Goal: Communication & Community: Connect with others

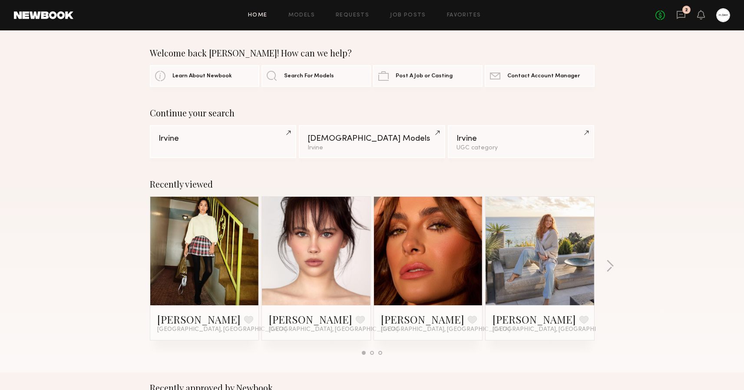
click at [686, 15] on div "No fees up to $5,000 2" at bounding box center [692, 15] width 75 height 14
click at [682, 15] on icon at bounding box center [681, 15] width 10 height 10
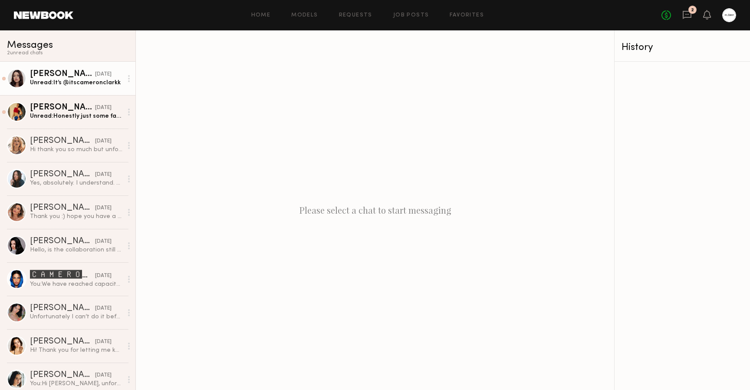
click at [92, 86] on div "Unread: It’s @itscameronclarkk" at bounding box center [76, 83] width 92 height 8
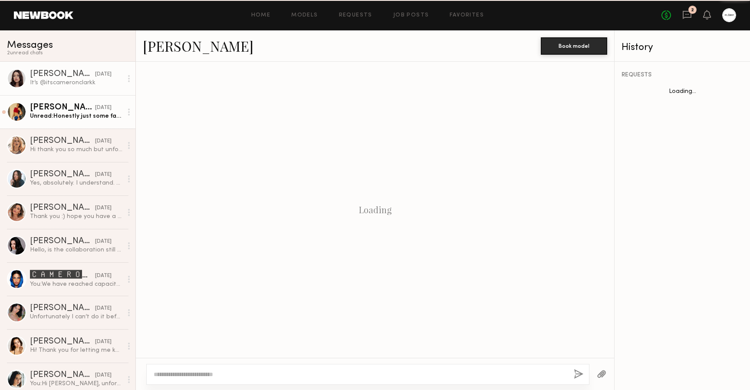
scroll to position [717, 0]
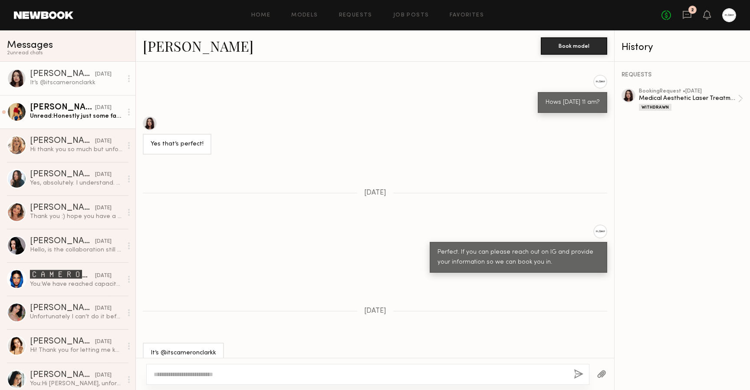
click at [88, 116] on div "Unread: Honestly just some facial balancing maybe a little in my cheeks/chin an…" at bounding box center [76, 116] width 92 height 8
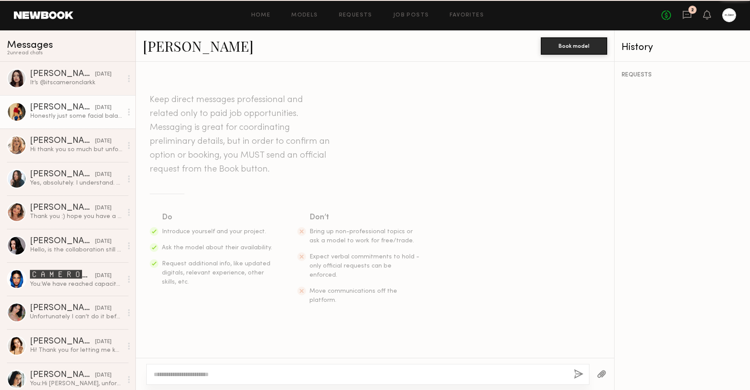
scroll to position [702, 0]
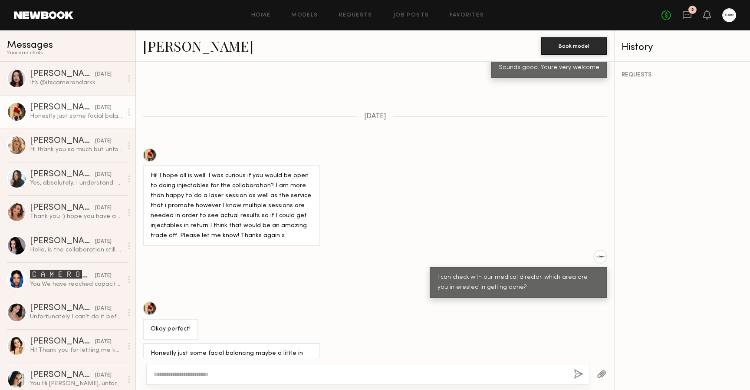
click at [278, 372] on textarea at bounding box center [360, 374] width 413 height 9
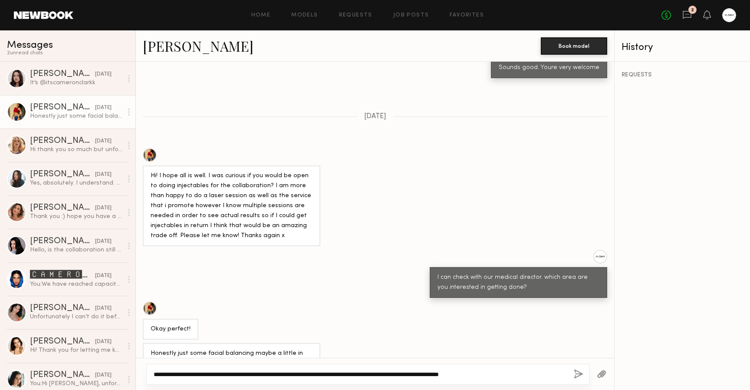
click at [411, 374] on textarea "**********" at bounding box center [360, 374] width 413 height 9
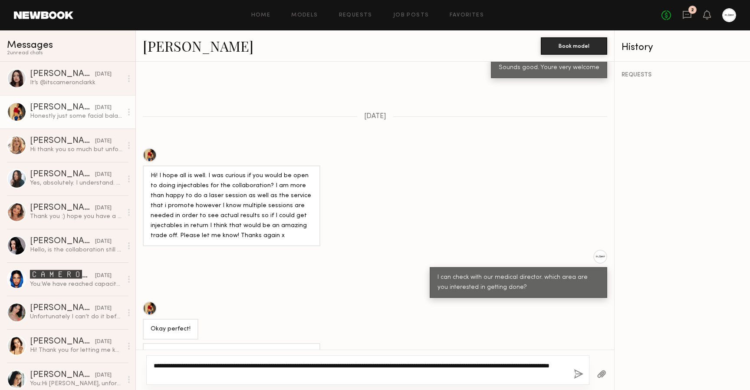
click at [219, 375] on textarea "**********" at bounding box center [360, 369] width 413 height 17
click at [252, 374] on textarea "**********" at bounding box center [360, 369] width 413 height 17
click at [548, 366] on textarea "**********" at bounding box center [360, 369] width 413 height 17
type textarea "**********"
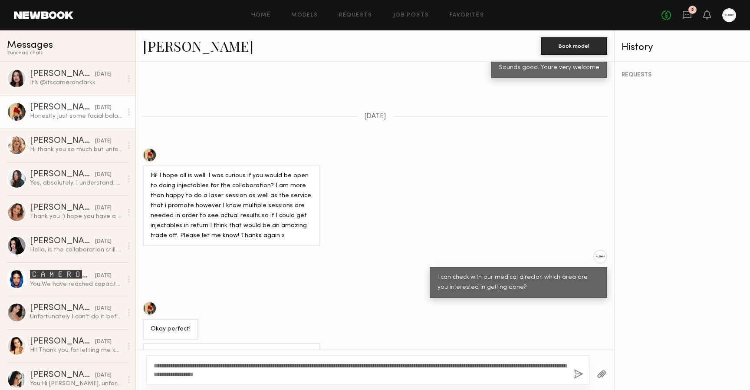
click at [579, 375] on button "button" at bounding box center [579, 374] width 10 height 11
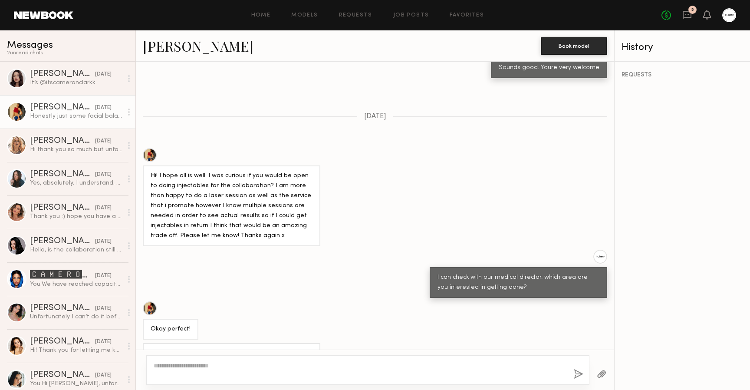
scroll to position [888, 0]
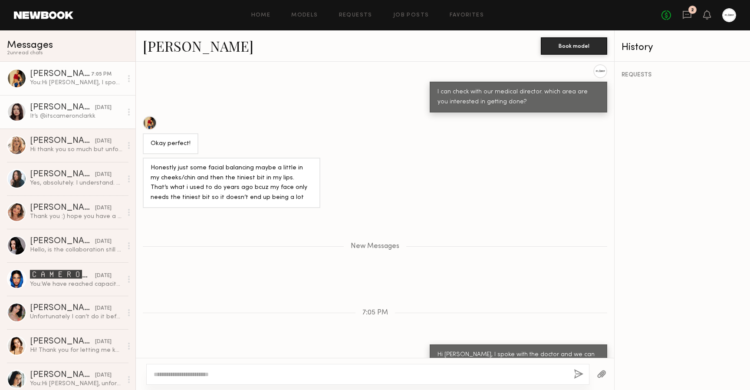
click at [69, 109] on div "Cameron C." at bounding box center [62, 107] width 65 height 9
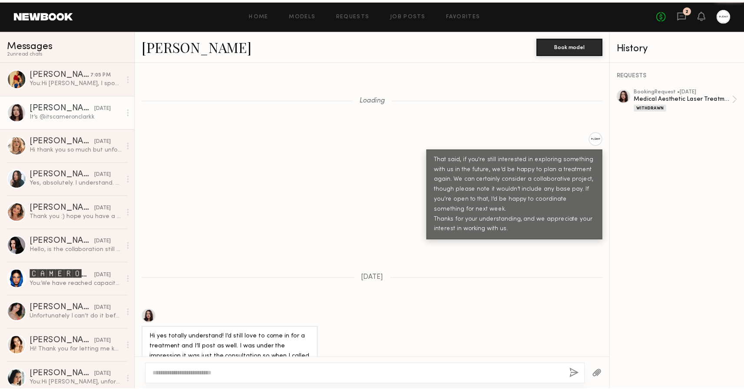
scroll to position [717, 0]
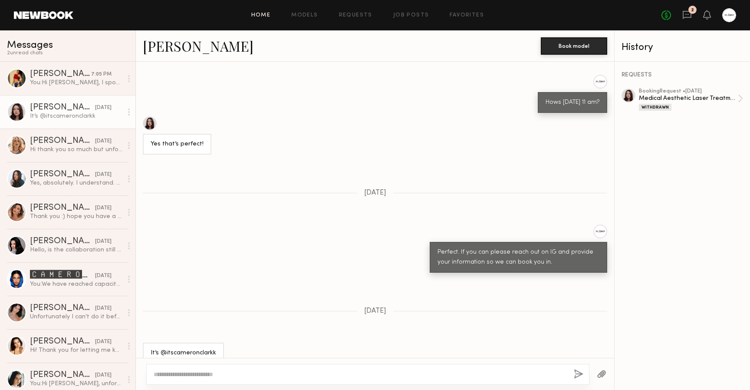
click at [267, 16] on link "Home" at bounding box center [261, 16] width 20 height 6
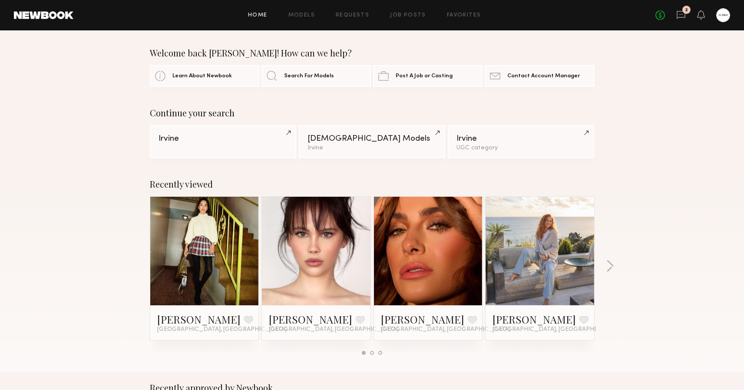
click at [688, 10] on div "2" at bounding box center [686, 10] width 8 height 8
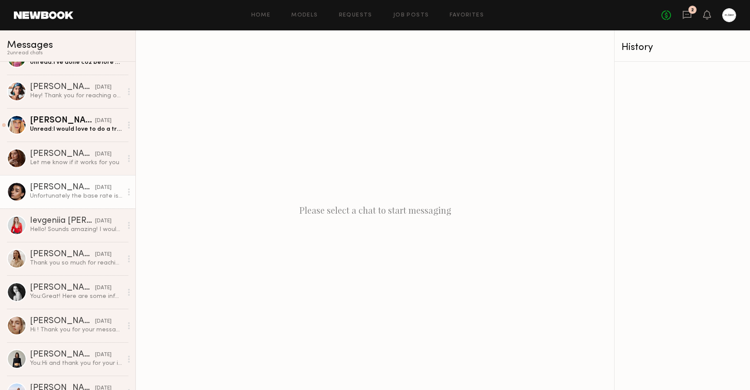
scroll to position [1154, 0]
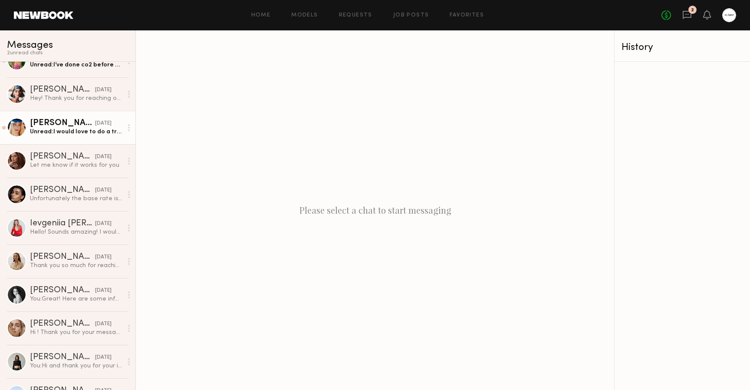
click at [69, 136] on link "Willow R. 08/28/2025 Unread: I would love to do a treatment with the most effic…" at bounding box center [67, 127] width 135 height 33
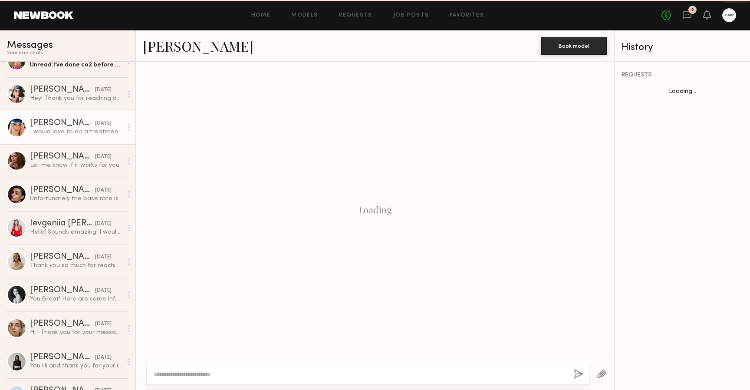
scroll to position [460, 0]
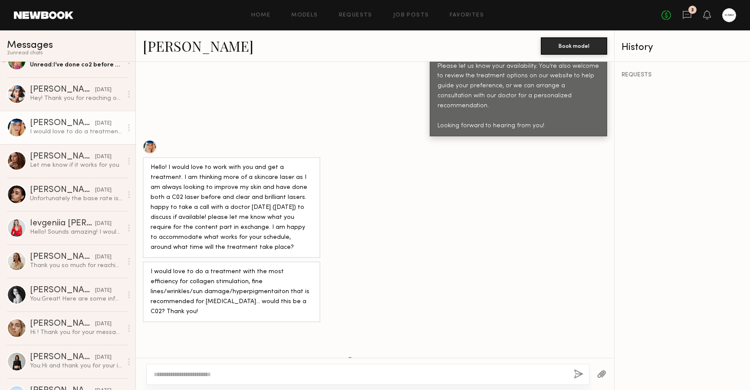
click at [175, 50] on link "Willow R." at bounding box center [198, 45] width 111 height 19
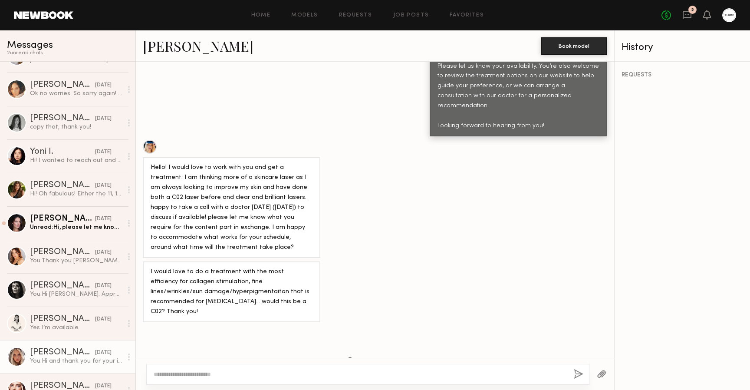
scroll to position [332, 0]
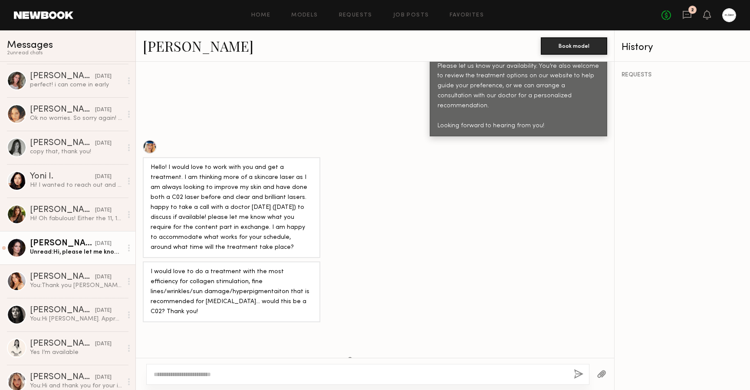
click at [57, 244] on div "Caina F." at bounding box center [62, 243] width 65 height 9
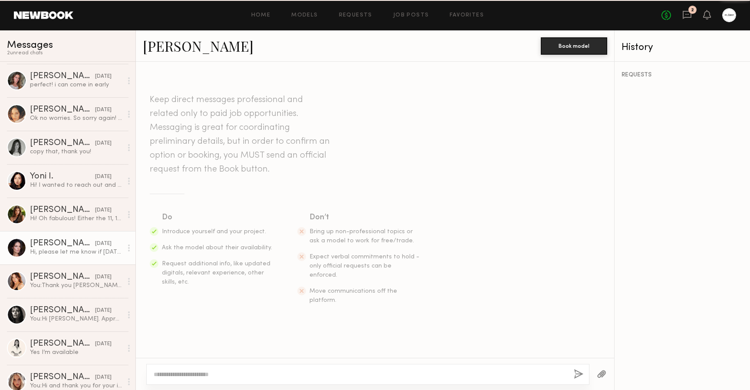
scroll to position [840, 0]
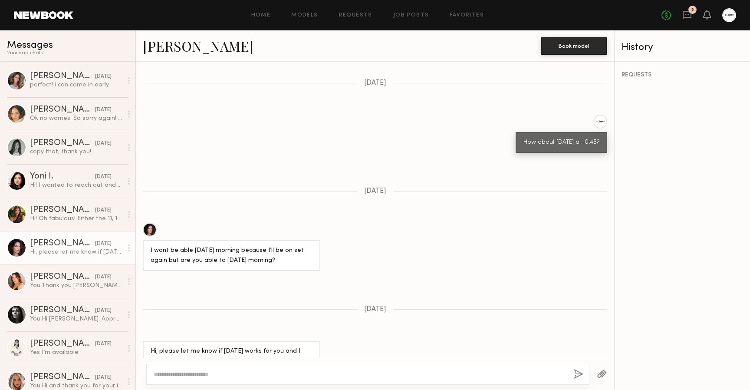
click at [148, 223] on div at bounding box center [150, 230] width 14 height 14
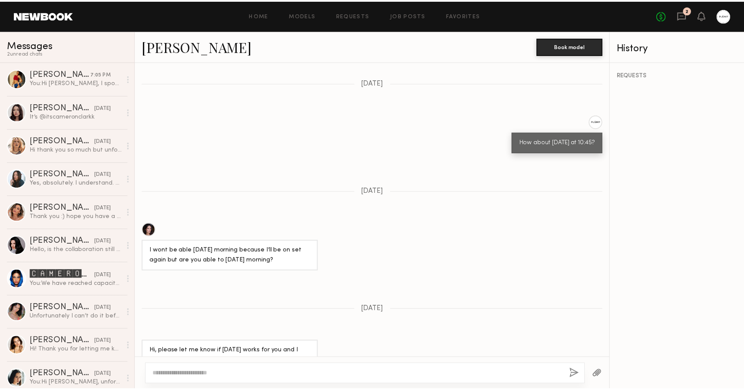
scroll to position [0, 0]
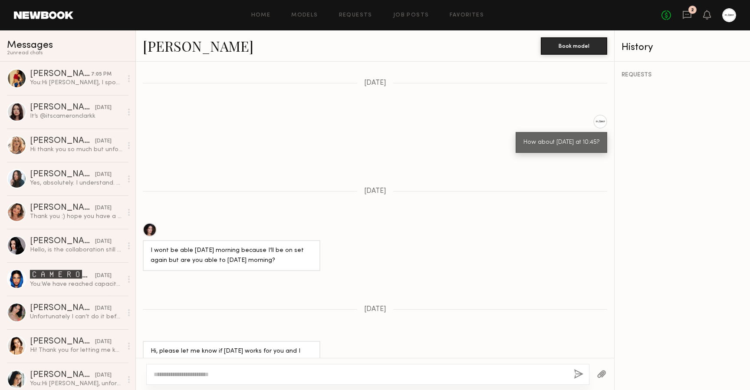
click at [37, 16] on link at bounding box center [43, 15] width 59 height 8
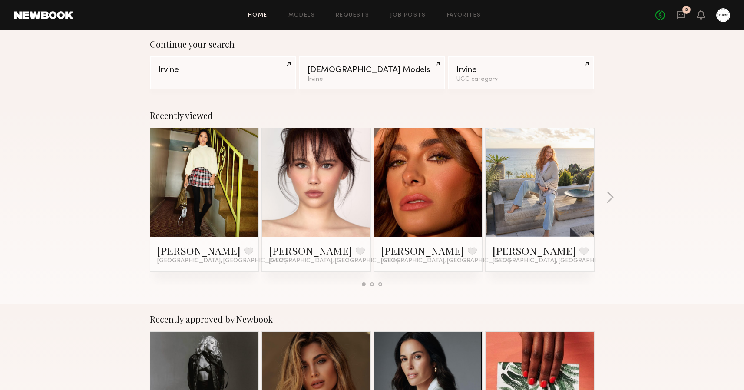
scroll to position [3, 0]
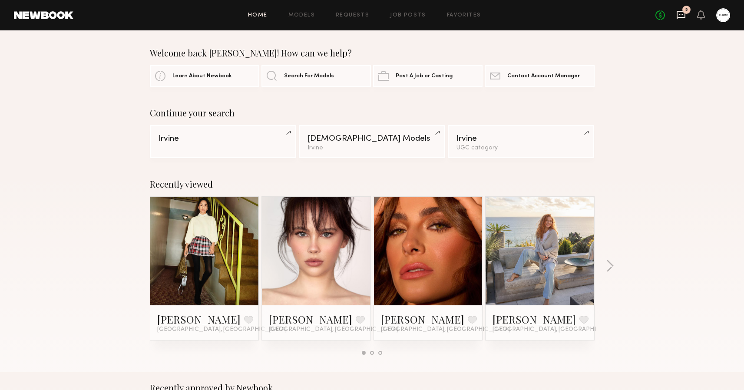
click at [682, 13] on icon at bounding box center [681, 15] width 10 height 10
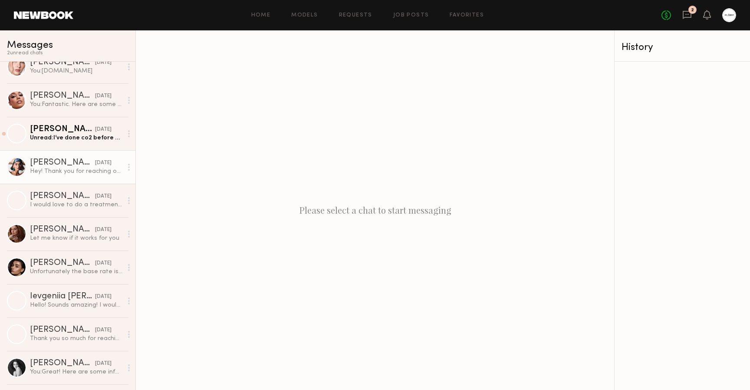
scroll to position [1057, 0]
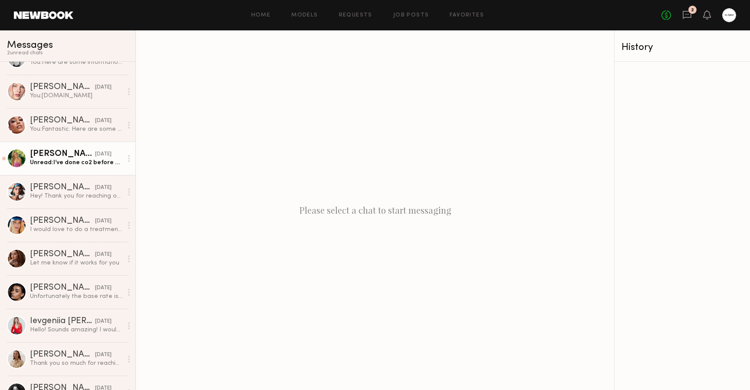
click at [69, 152] on div "Chelsea G." at bounding box center [62, 154] width 65 height 9
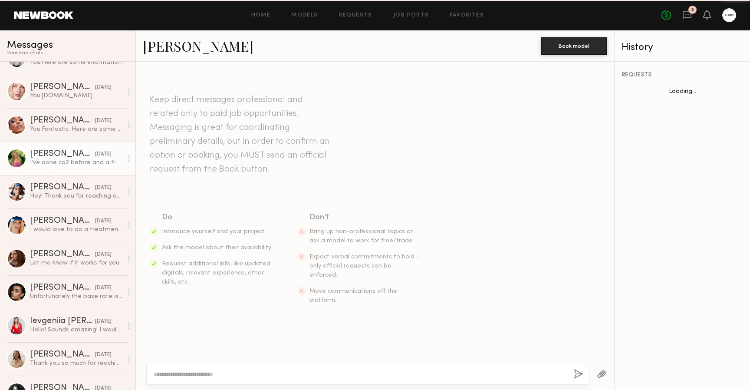
scroll to position [488, 0]
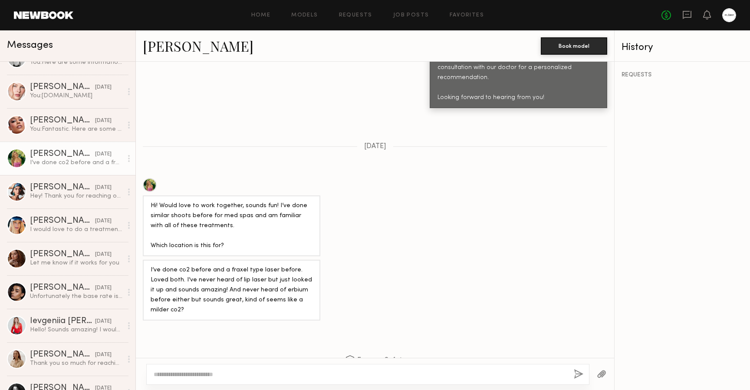
click at [151, 178] on div at bounding box center [150, 185] width 14 height 14
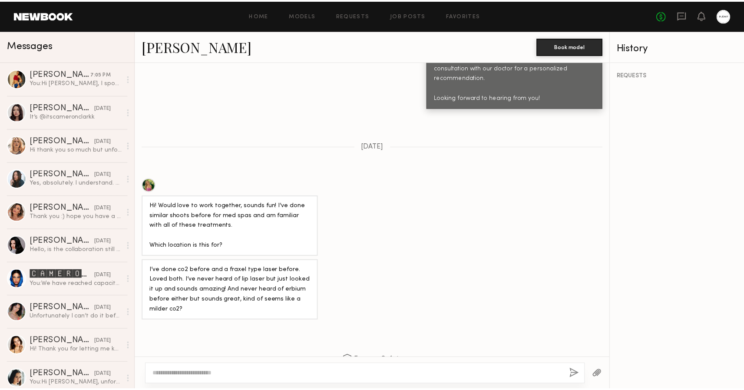
scroll to position [0, 0]
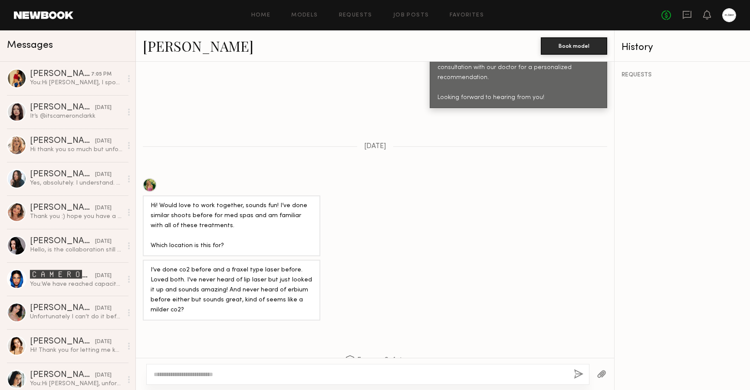
click at [33, 14] on link at bounding box center [43, 15] width 59 height 8
